Goal: Navigation & Orientation: Find specific page/section

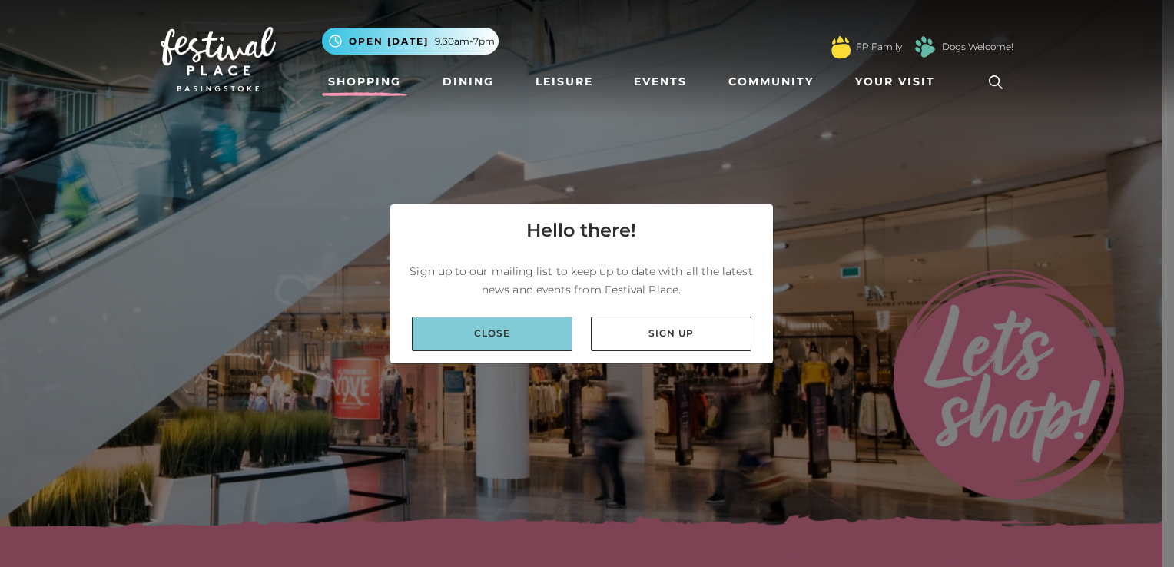
click at [543, 331] on link "Close" at bounding box center [492, 333] width 161 height 35
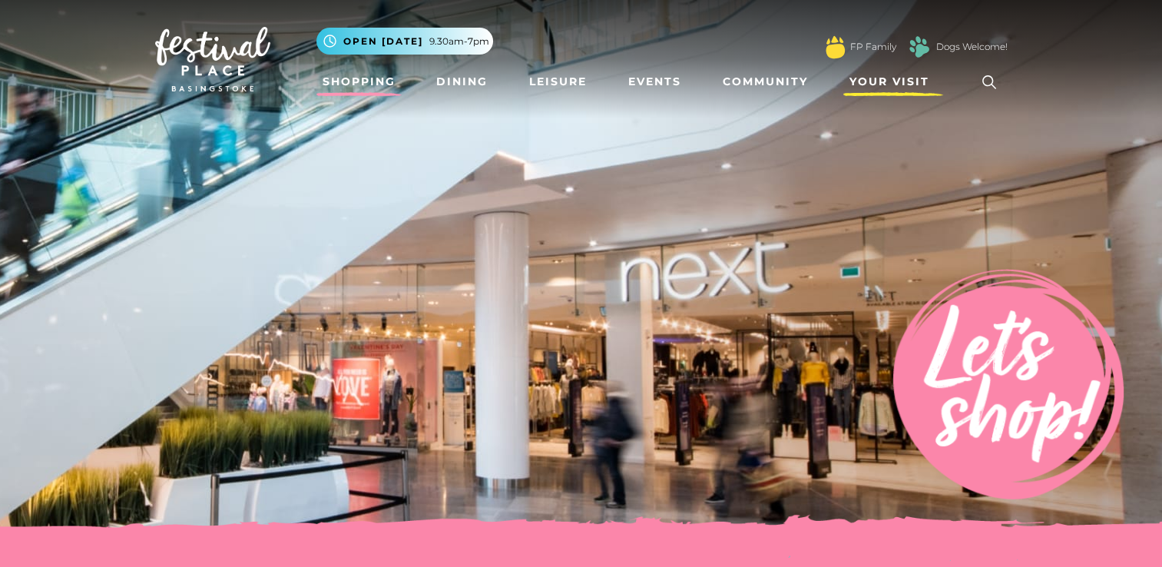
click at [875, 80] on span "Your Visit" at bounding box center [889, 82] width 80 height 16
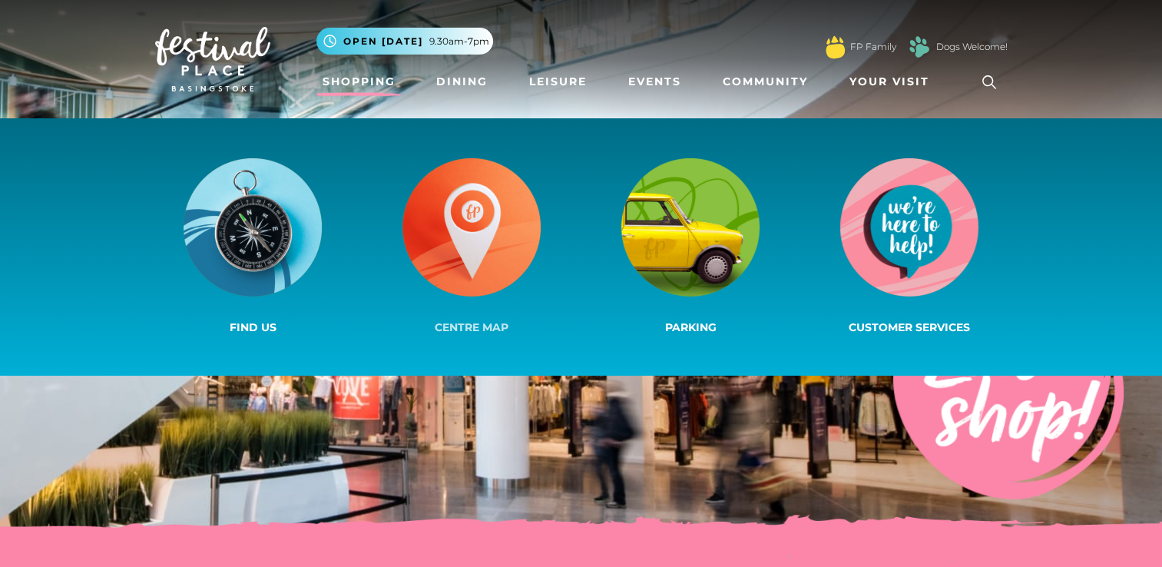
click at [491, 219] on img at bounding box center [471, 227] width 138 height 138
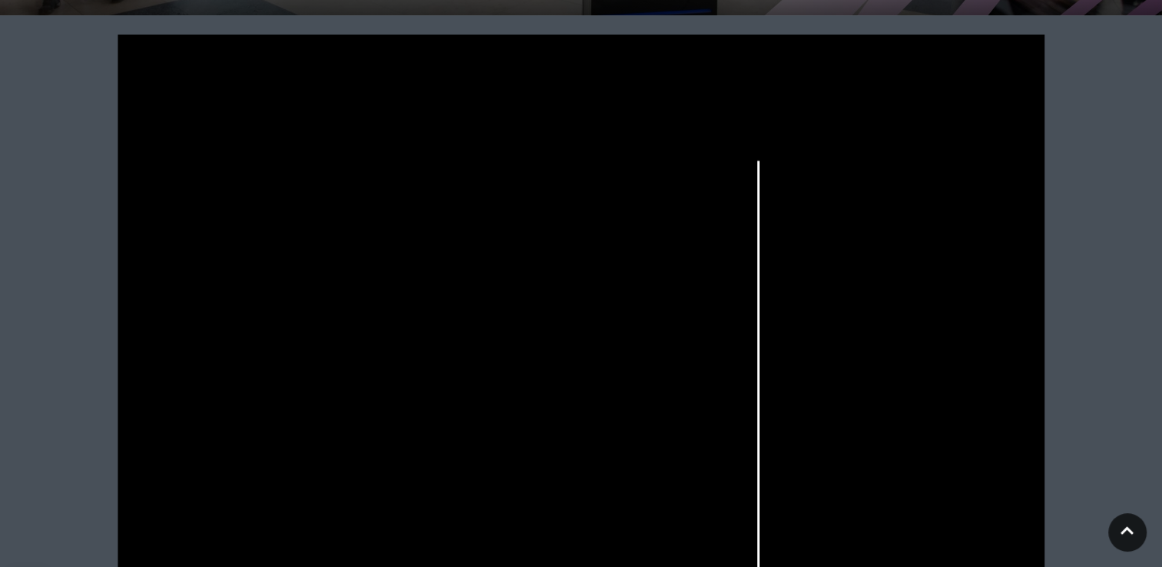
scroll to position [430, 0]
